Goal: Navigation & Orientation: Understand site structure

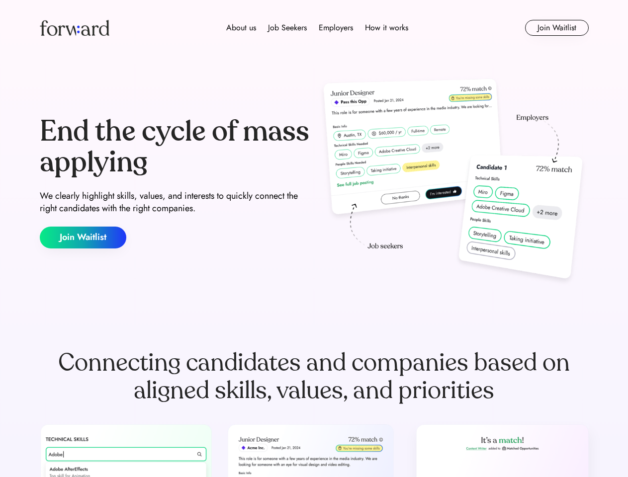
click at [314, 239] on div "End the cycle of mass applying We clearly highlight skills, values, and interes…" at bounding box center [314, 183] width 549 height 214
click at [314, 28] on div "About us Job Seekers Employers How it works" at bounding box center [317, 28] width 392 height 12
click at [75, 28] on img at bounding box center [75, 28] width 70 height 16
click at [317, 28] on div "About us Job Seekers Employers How it works" at bounding box center [317, 28] width 392 height 12
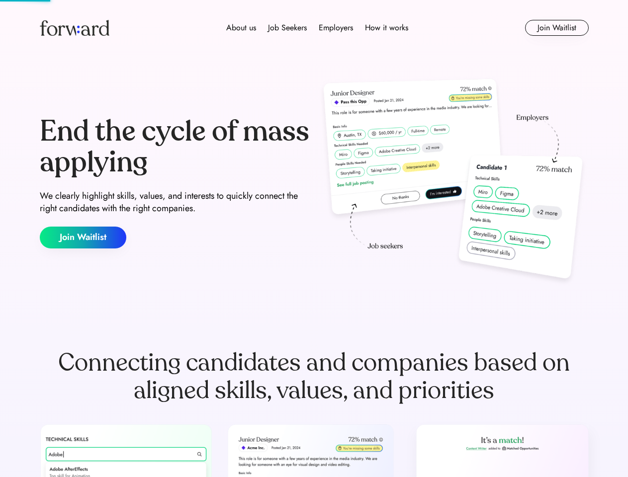
click at [241, 28] on div "About us" at bounding box center [241, 28] width 30 height 12
click at [287, 28] on div "Job Seekers" at bounding box center [287, 28] width 39 height 12
click at [336, 28] on div "Employers" at bounding box center [336, 28] width 34 height 12
click at [386, 28] on div "How it works" at bounding box center [386, 28] width 43 height 12
click at [557, 28] on button "Join Waitlist" at bounding box center [557, 28] width 64 height 16
